Goal: Transaction & Acquisition: Purchase product/service

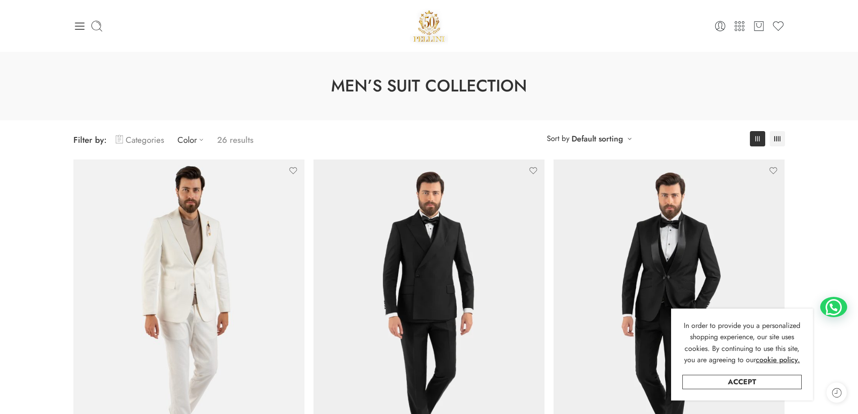
click at [137, 142] on link "Categories" at bounding box center [140, 139] width 48 height 21
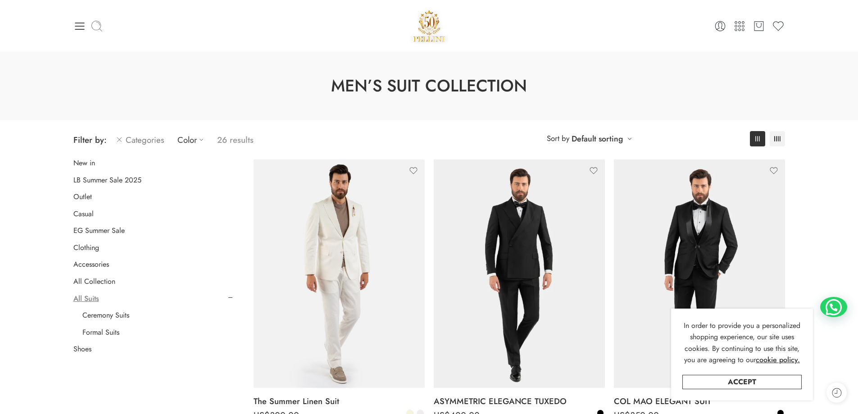
click at [96, 25] on icon at bounding box center [97, 26] width 13 height 13
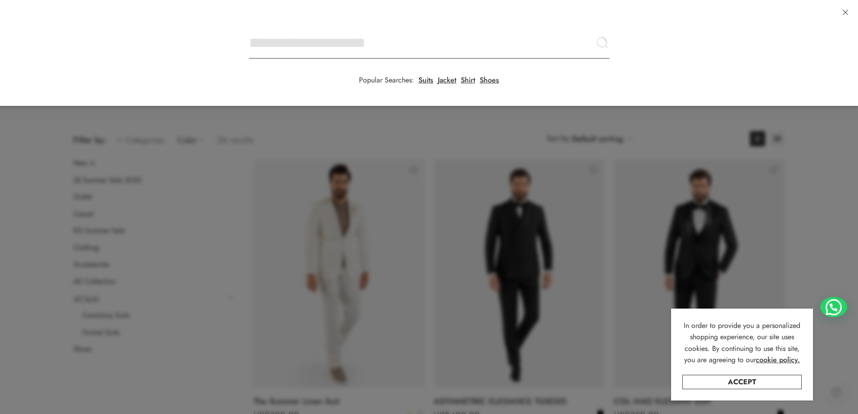
click at [249, 27] on input "Search here" at bounding box center [429, 43] width 360 height 32
click at [307, 45] on input "Search here" at bounding box center [429, 43] width 360 height 32
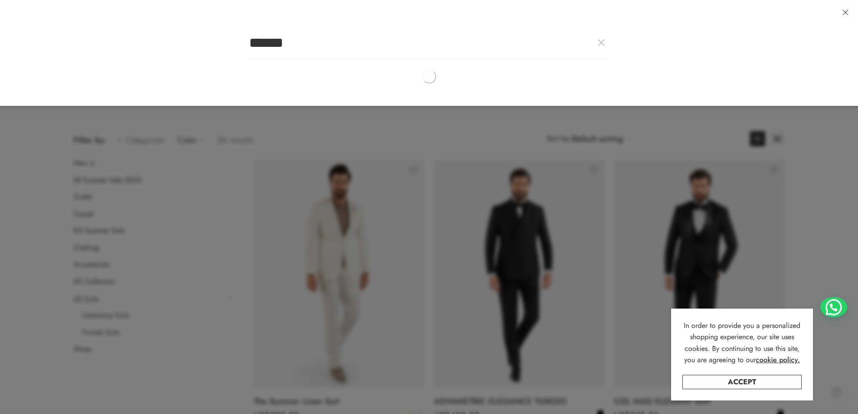
type input "******"
click button "Search" at bounding box center [0, 0] width 0 height 0
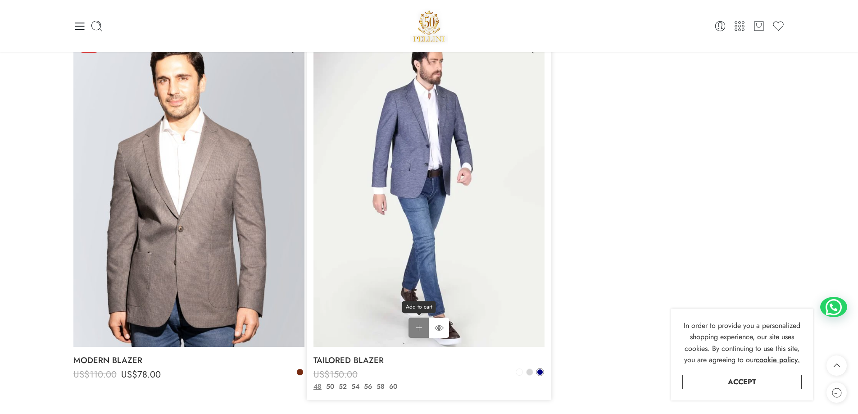
scroll to position [585, 0]
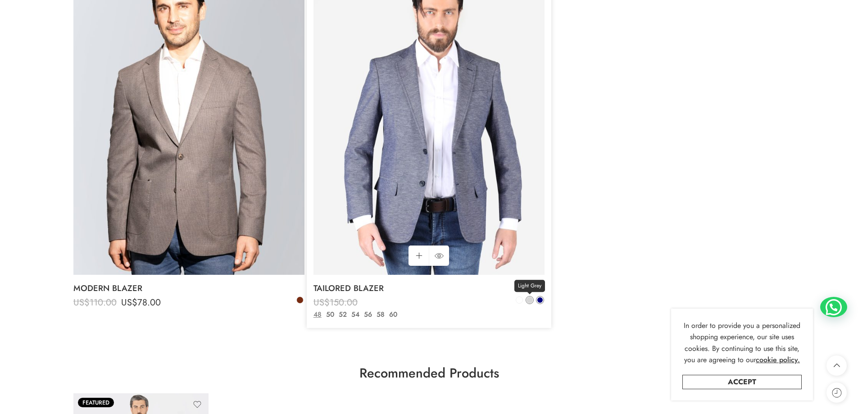
click at [529, 300] on span at bounding box center [529, 300] width 6 height 6
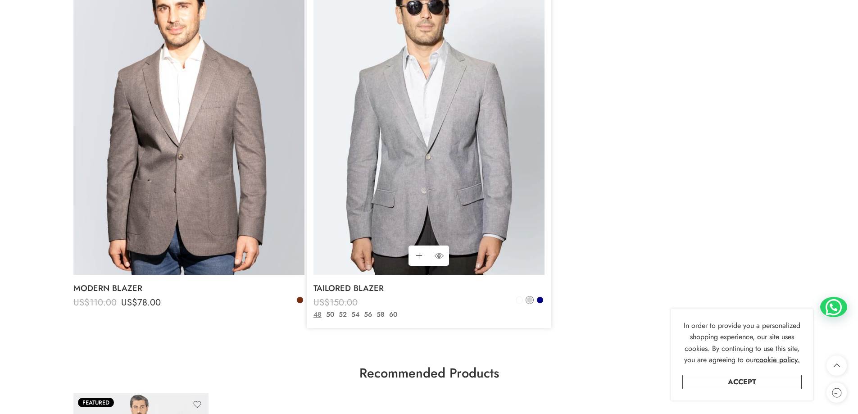
click at [417, 226] on img at bounding box center [428, 121] width 231 height 308
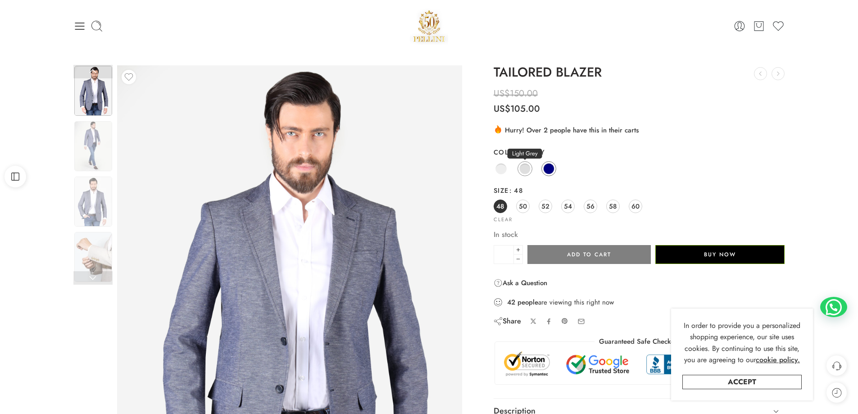
drag, startPoint x: 527, startPoint y: 167, endPoint x: 521, endPoint y: 170, distance: 6.9
click at [527, 167] on span at bounding box center [524, 168] width 11 height 11
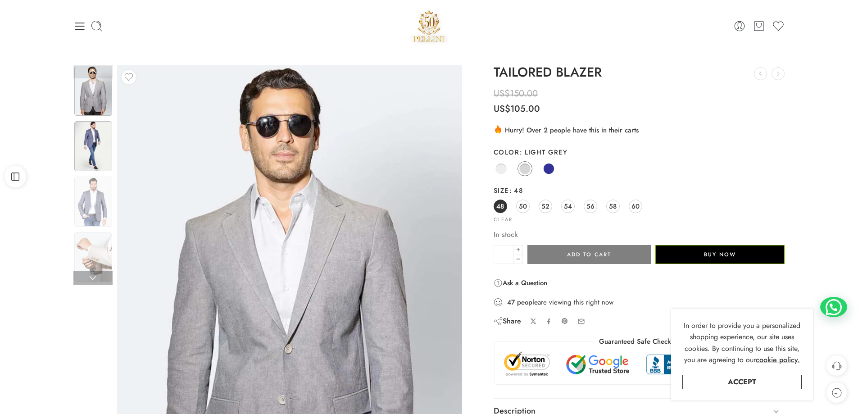
click at [105, 146] on img at bounding box center [93, 146] width 38 height 50
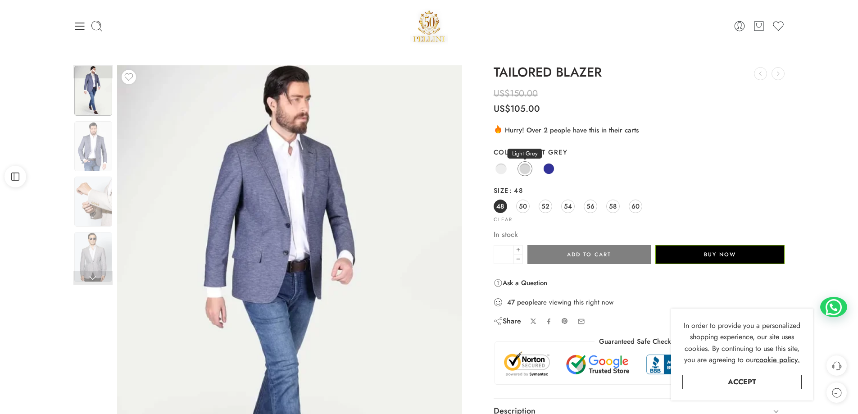
click at [520, 166] on span at bounding box center [525, 168] width 10 height 10
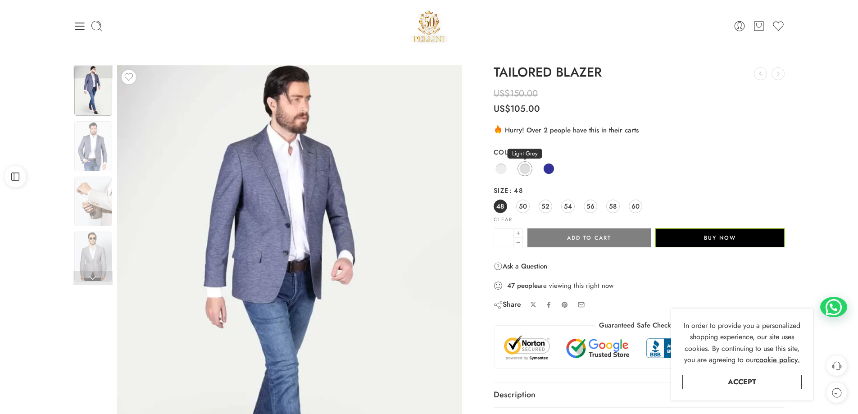
click at [524, 168] on span at bounding box center [524, 168] width 11 height 11
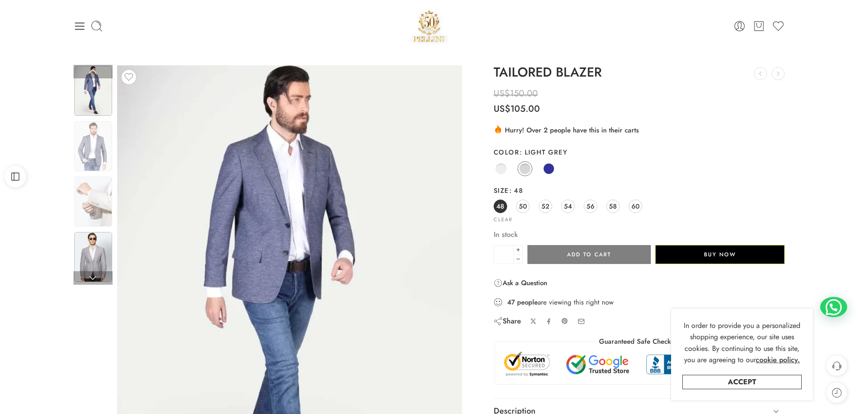
click at [101, 255] on img at bounding box center [93, 257] width 38 height 50
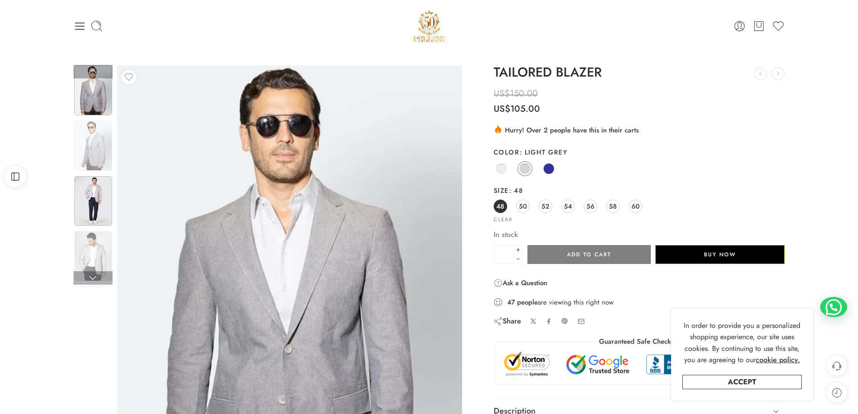
click at [95, 206] on img at bounding box center [93, 201] width 38 height 50
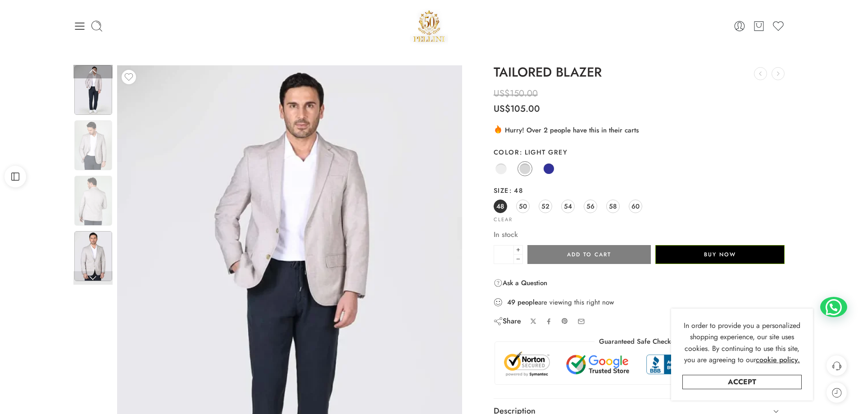
click at [96, 242] on img at bounding box center [93, 256] width 38 height 50
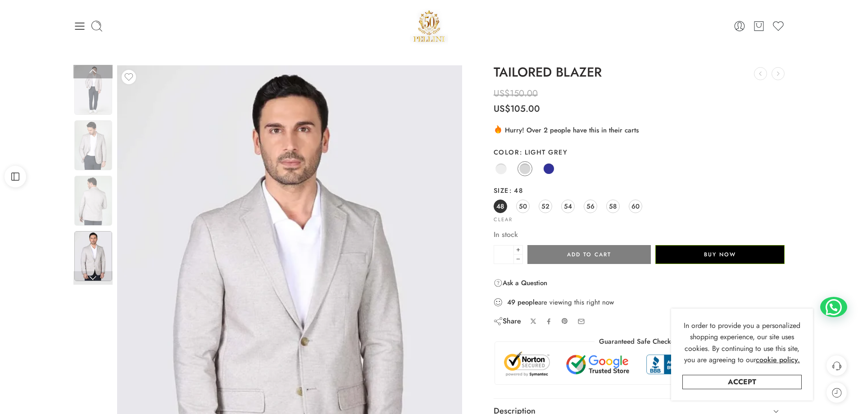
click at [104, 260] on img at bounding box center [93, 256] width 38 height 50
click at [94, 209] on img at bounding box center [93, 201] width 38 height 50
click at [96, 200] on img at bounding box center [93, 201] width 38 height 50
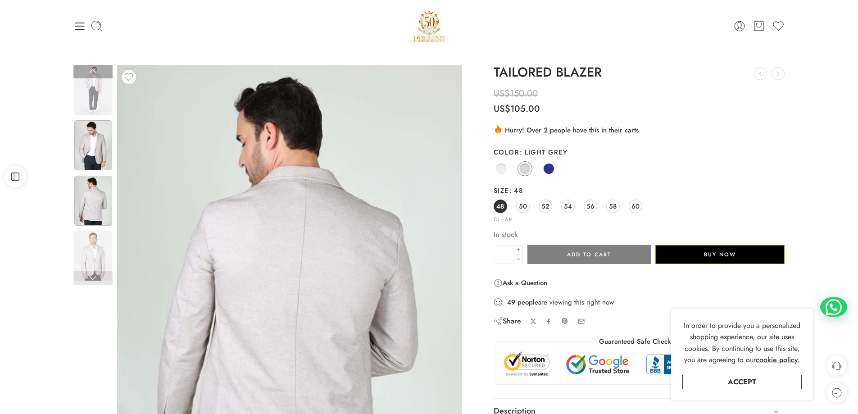
click at [98, 154] on img at bounding box center [93, 145] width 38 height 50
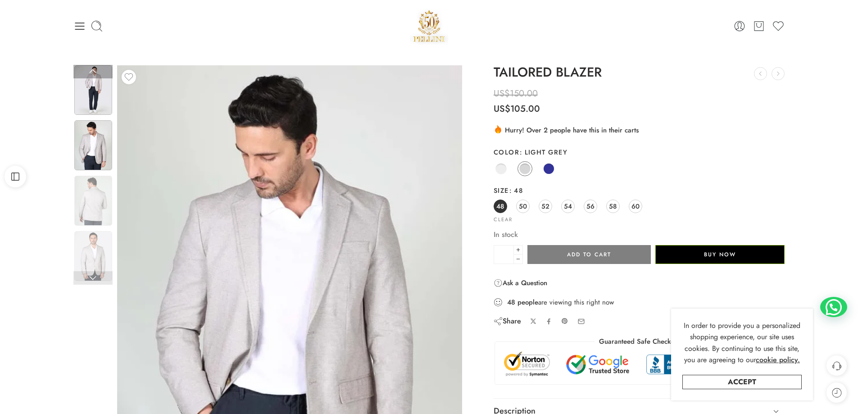
click at [102, 100] on img at bounding box center [93, 90] width 38 height 50
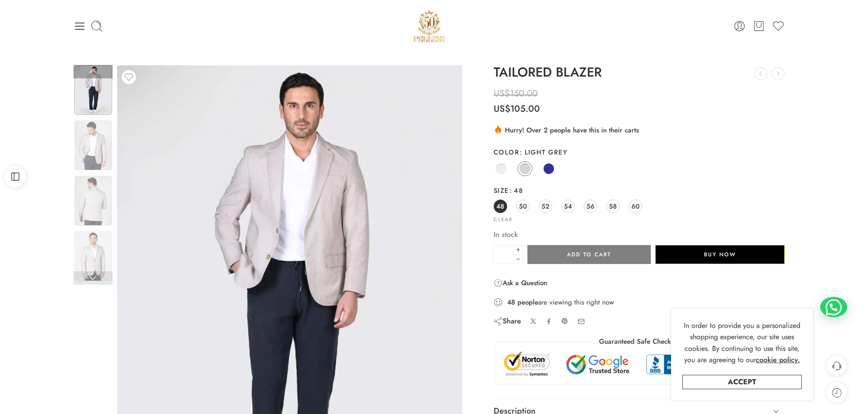
click at [95, 279] on link at bounding box center [92, 278] width 39 height 14
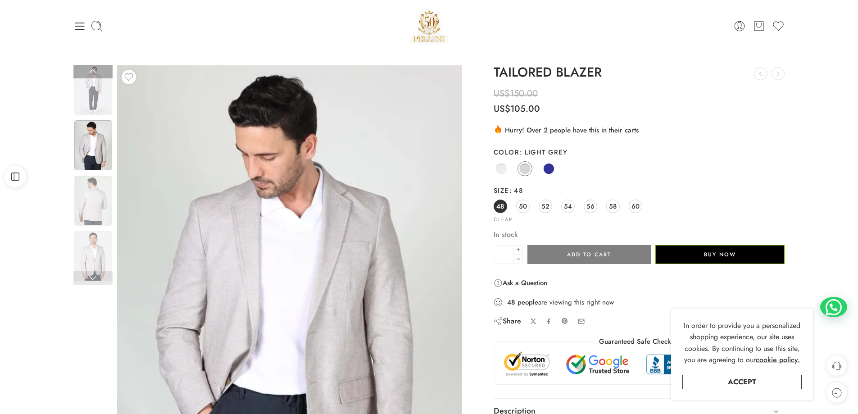
click at [95, 279] on link at bounding box center [92, 278] width 39 height 14
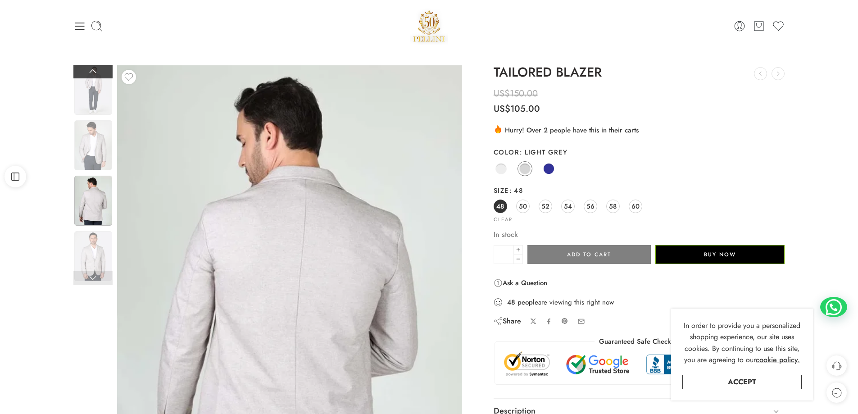
click at [94, 71] on link at bounding box center [92, 72] width 39 height 14
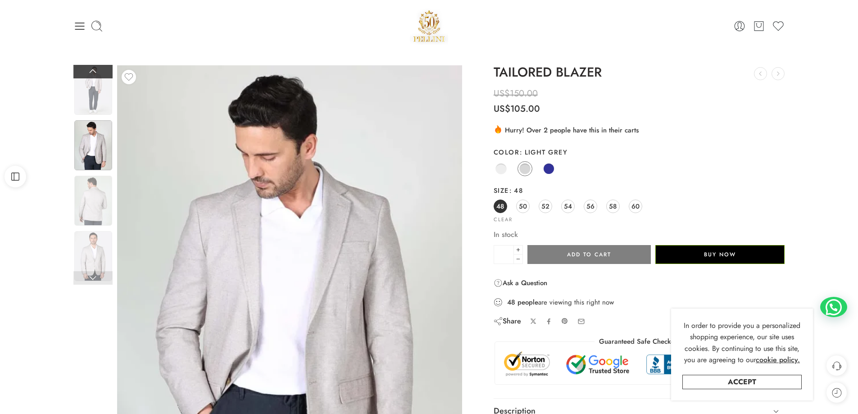
click at [94, 71] on link at bounding box center [92, 72] width 39 height 14
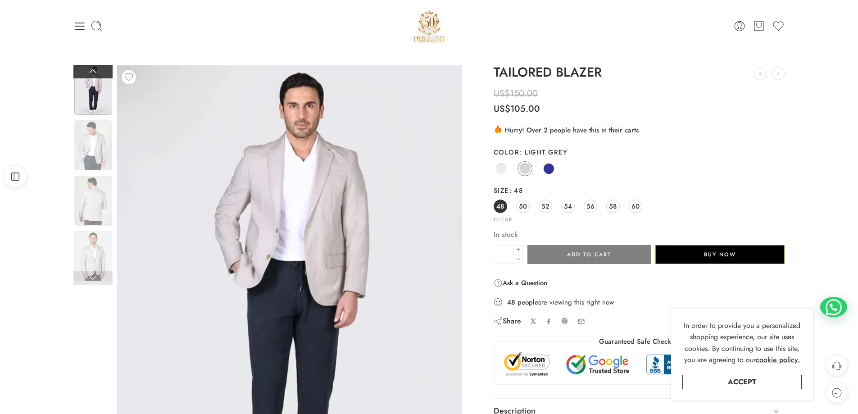
click at [94, 71] on link at bounding box center [92, 72] width 39 height 14
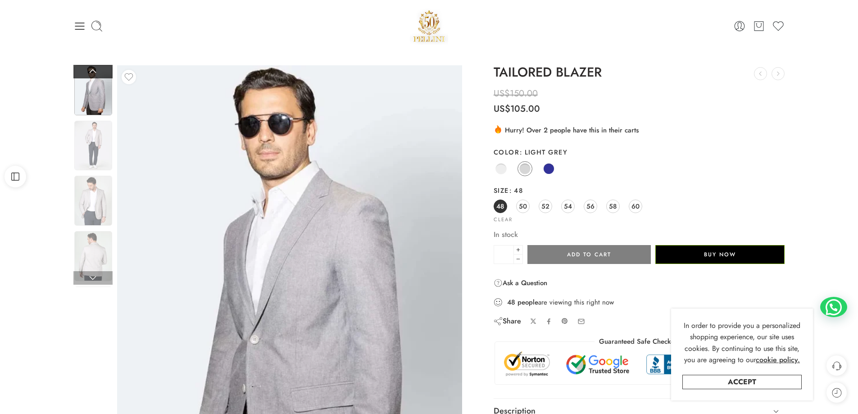
click at [94, 71] on link at bounding box center [92, 72] width 39 height 14
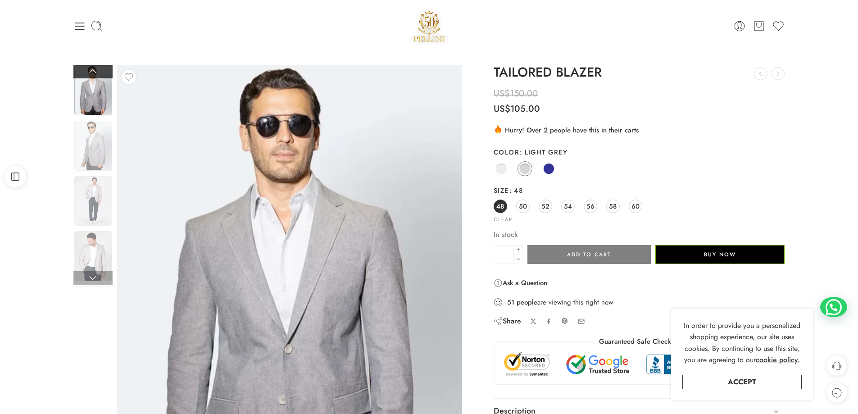
click at [96, 70] on link at bounding box center [92, 72] width 39 height 14
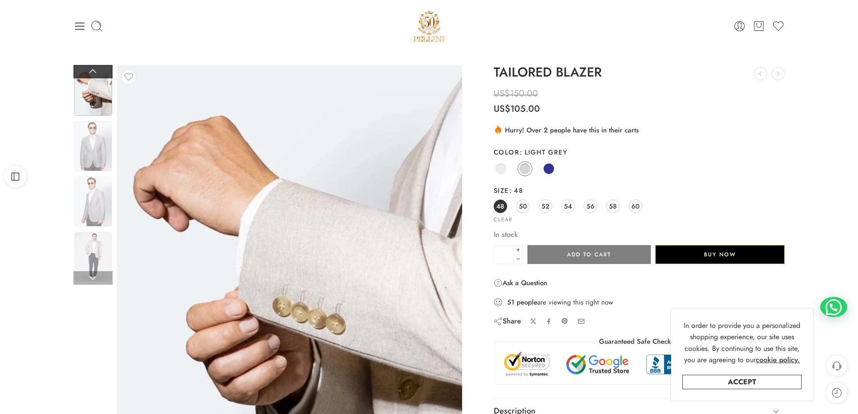
click at [96, 70] on link at bounding box center [92, 72] width 39 height 14
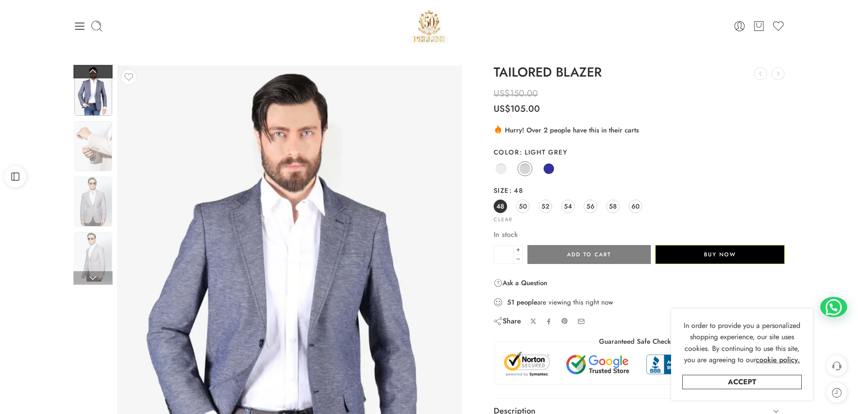
click at [96, 70] on link at bounding box center [92, 72] width 39 height 14
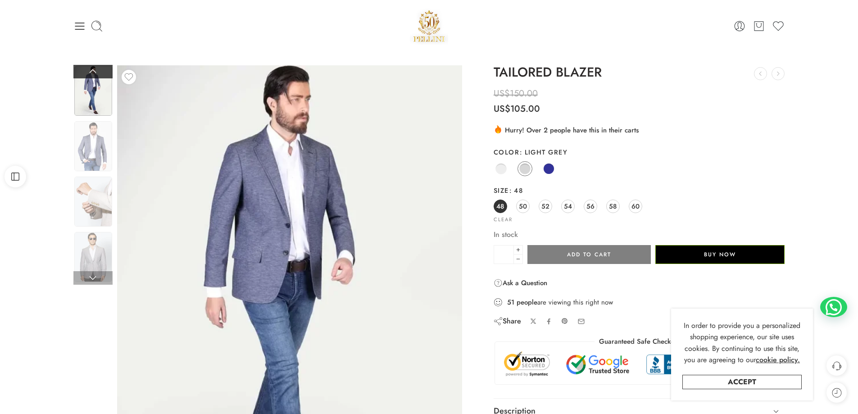
click at [96, 70] on link at bounding box center [92, 72] width 39 height 14
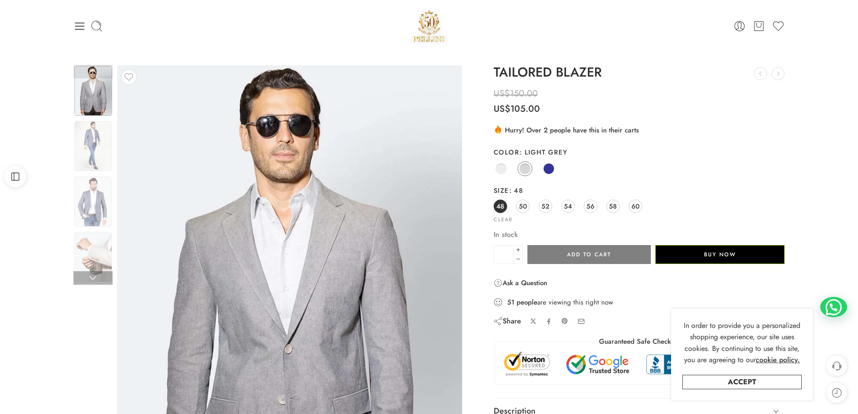
click at [96, 70] on link at bounding box center [92, 72] width 39 height 14
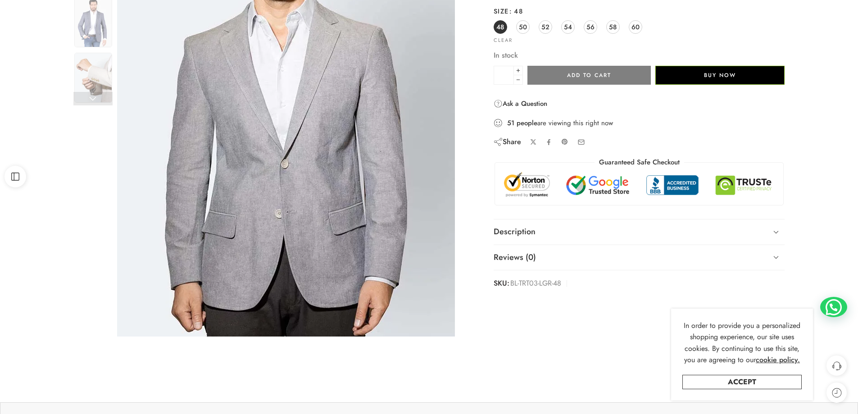
scroll to position [180, 0]
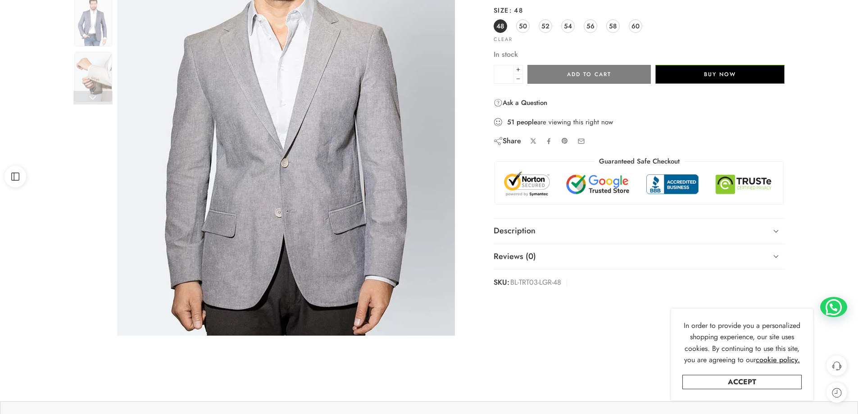
click at [285, 196] on img at bounding box center [286, 110] width 338 height 450
